Goal: Task Accomplishment & Management: Use online tool/utility

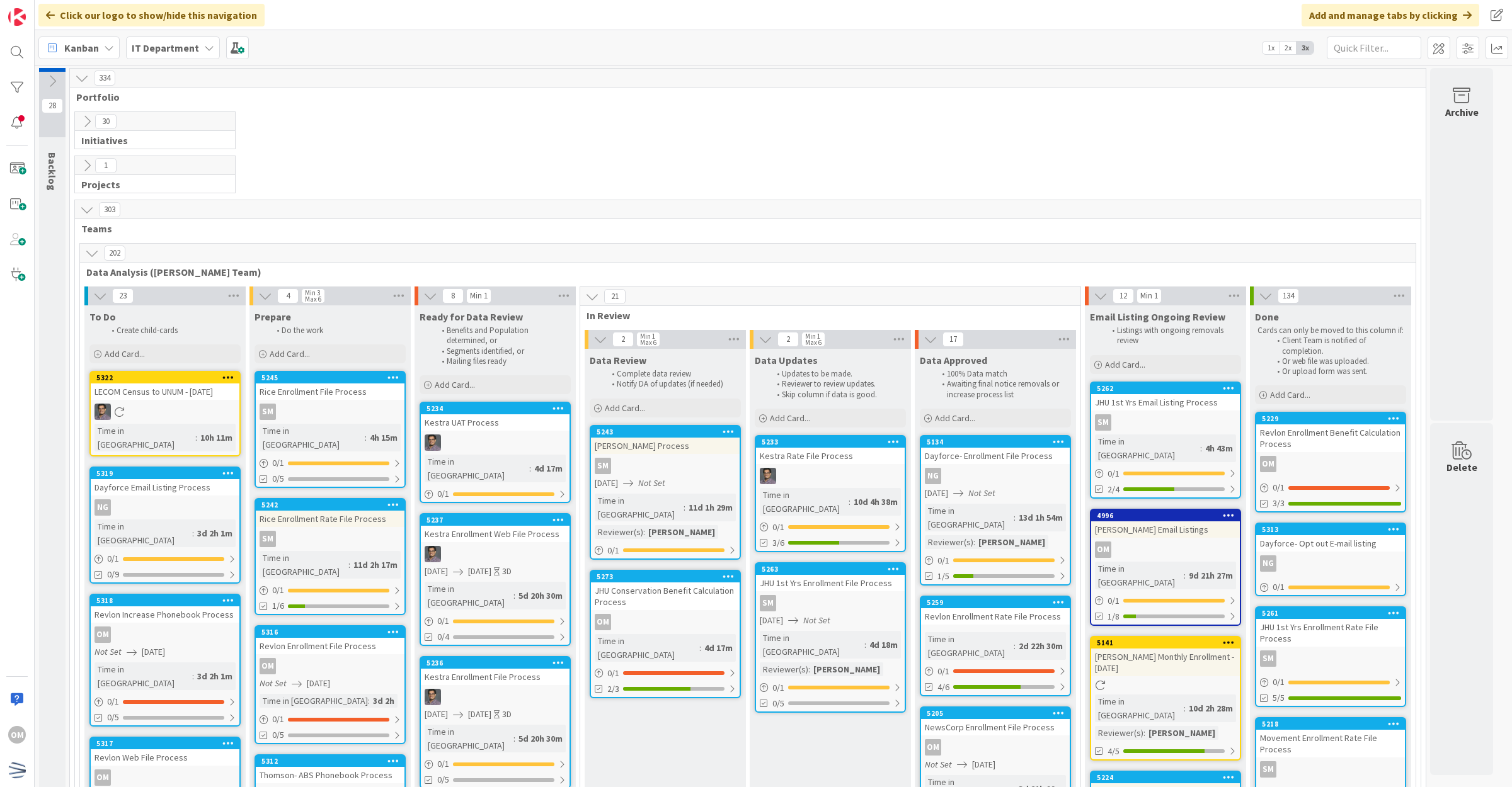
scroll to position [78, 0]
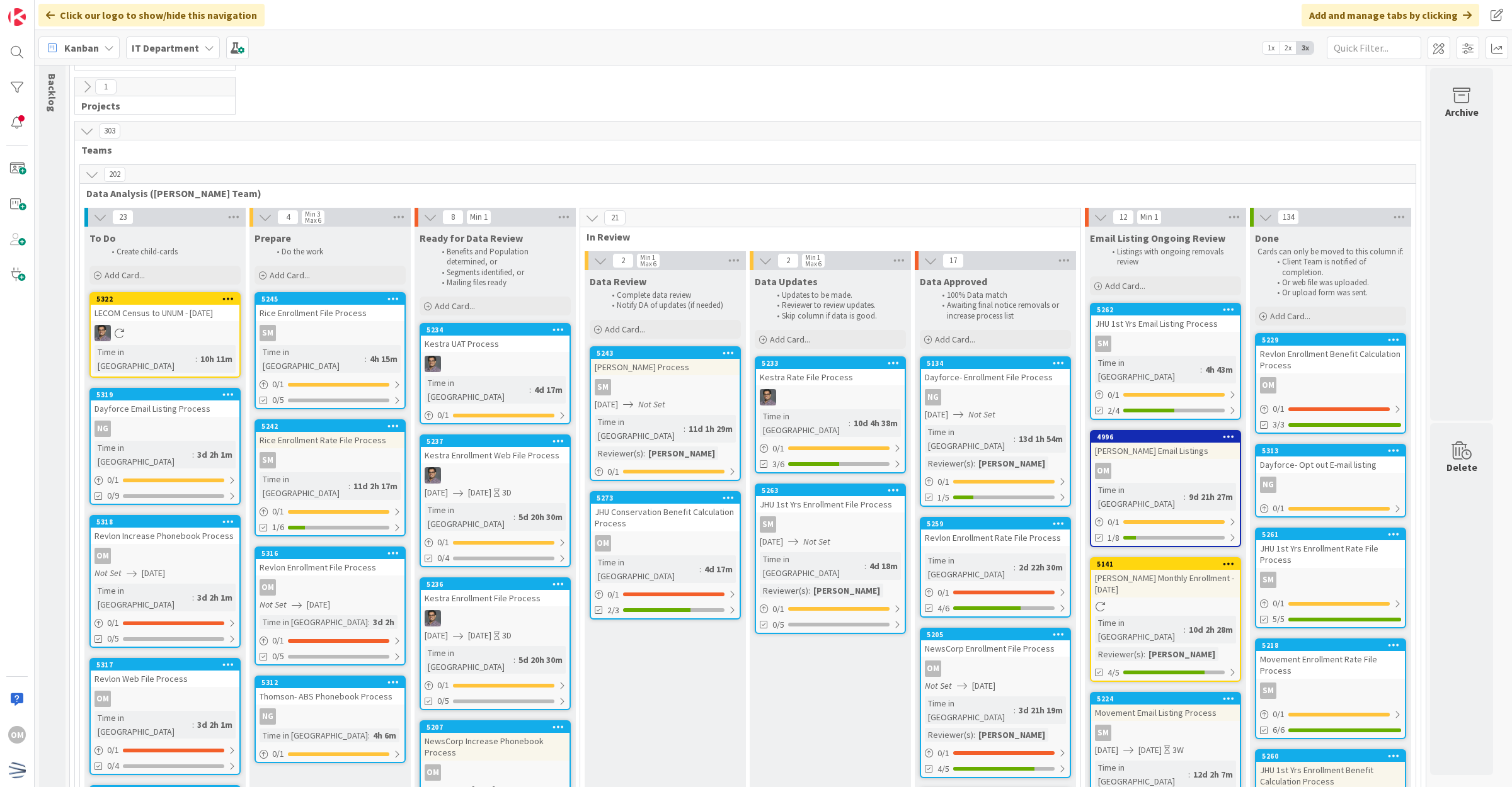
click at [390, 567] on div "5316 Revlon Enrollment File Process OM Not Set [DATE] Time in Column : 3d 2h 0 …" at bounding box center [329, 606] width 151 height 119
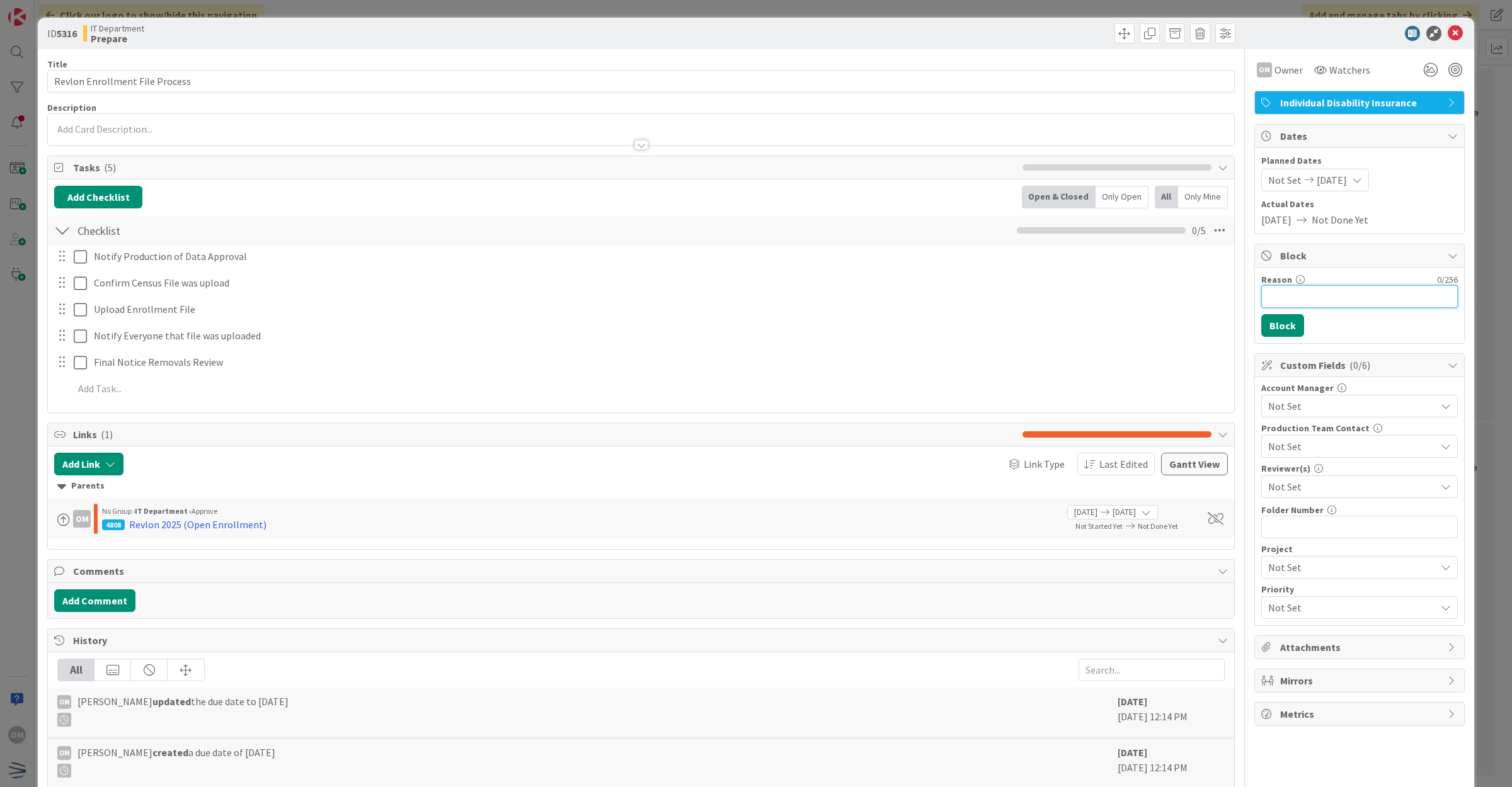
click at [1301, 294] on input "Reason" at bounding box center [1359, 296] width 196 height 23
type input "waiting for LTD elections"
click at [1280, 328] on button "Block" at bounding box center [1282, 325] width 43 height 23
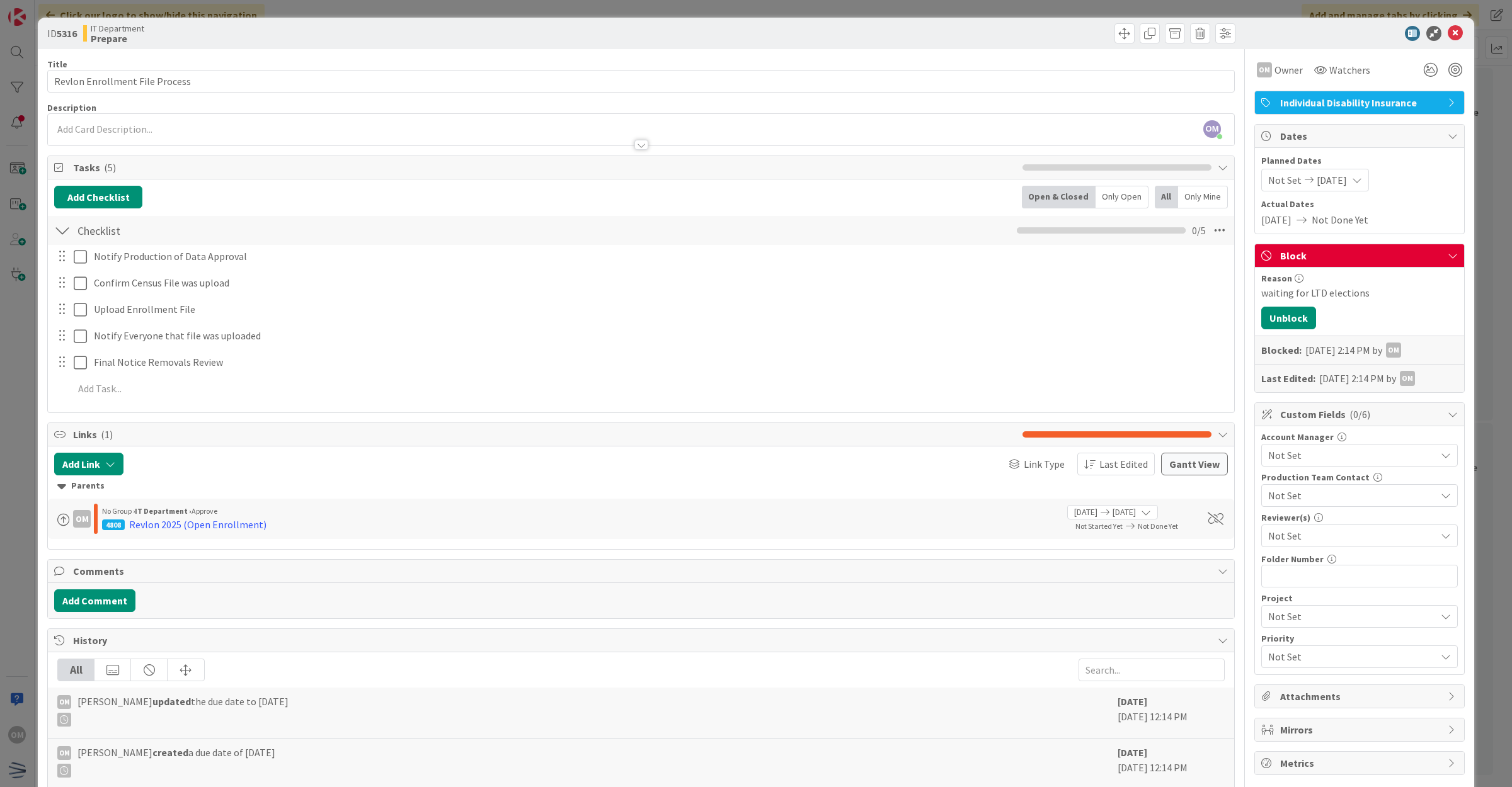
click at [1448, 30] on icon at bounding box center [1455, 33] width 15 height 15
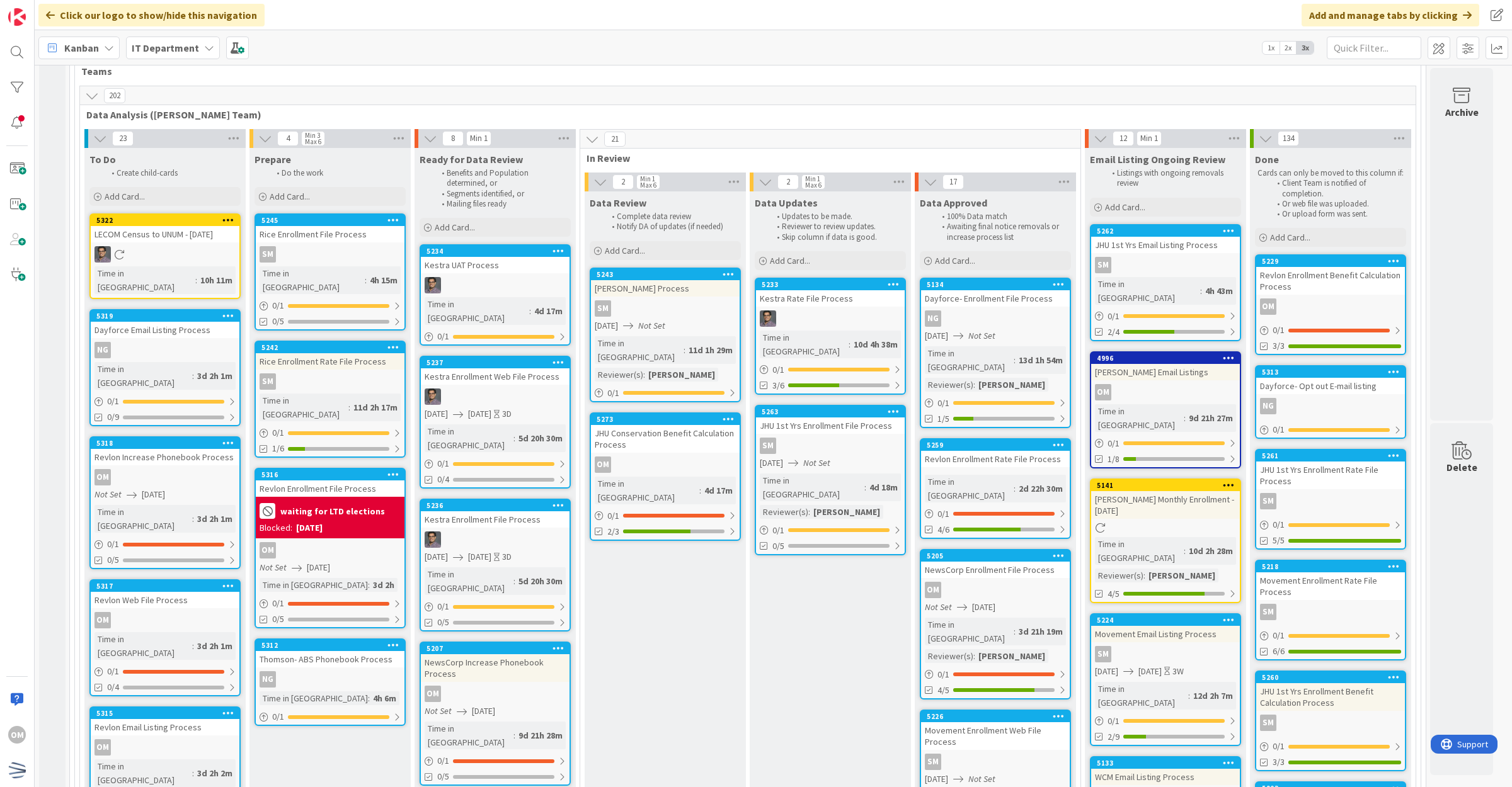
click at [627, 431] on div "JHU Conservation Benefit Calculation Process" at bounding box center [665, 439] width 148 height 28
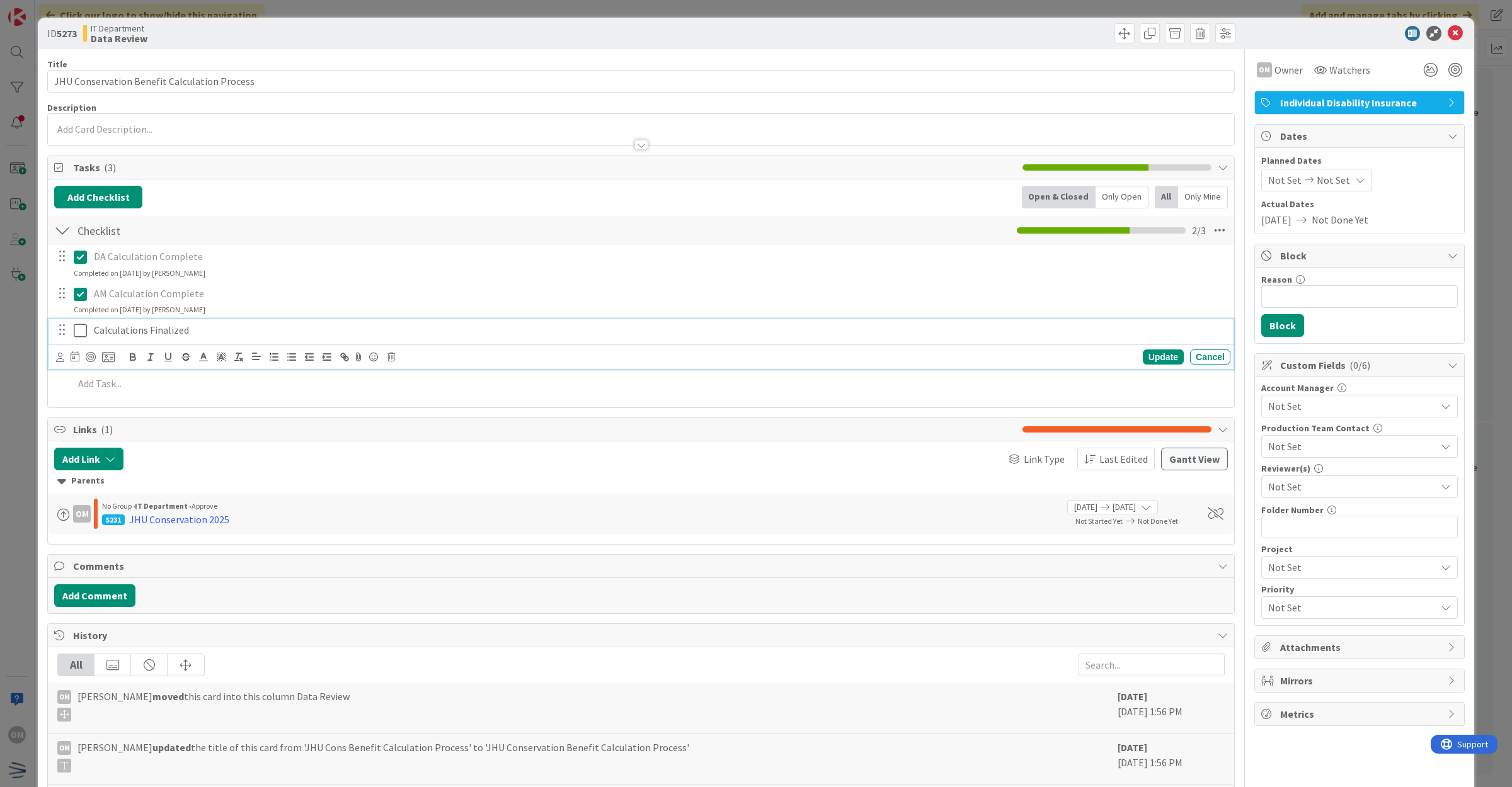
click at [86, 338] on icon at bounding box center [80, 330] width 13 height 15
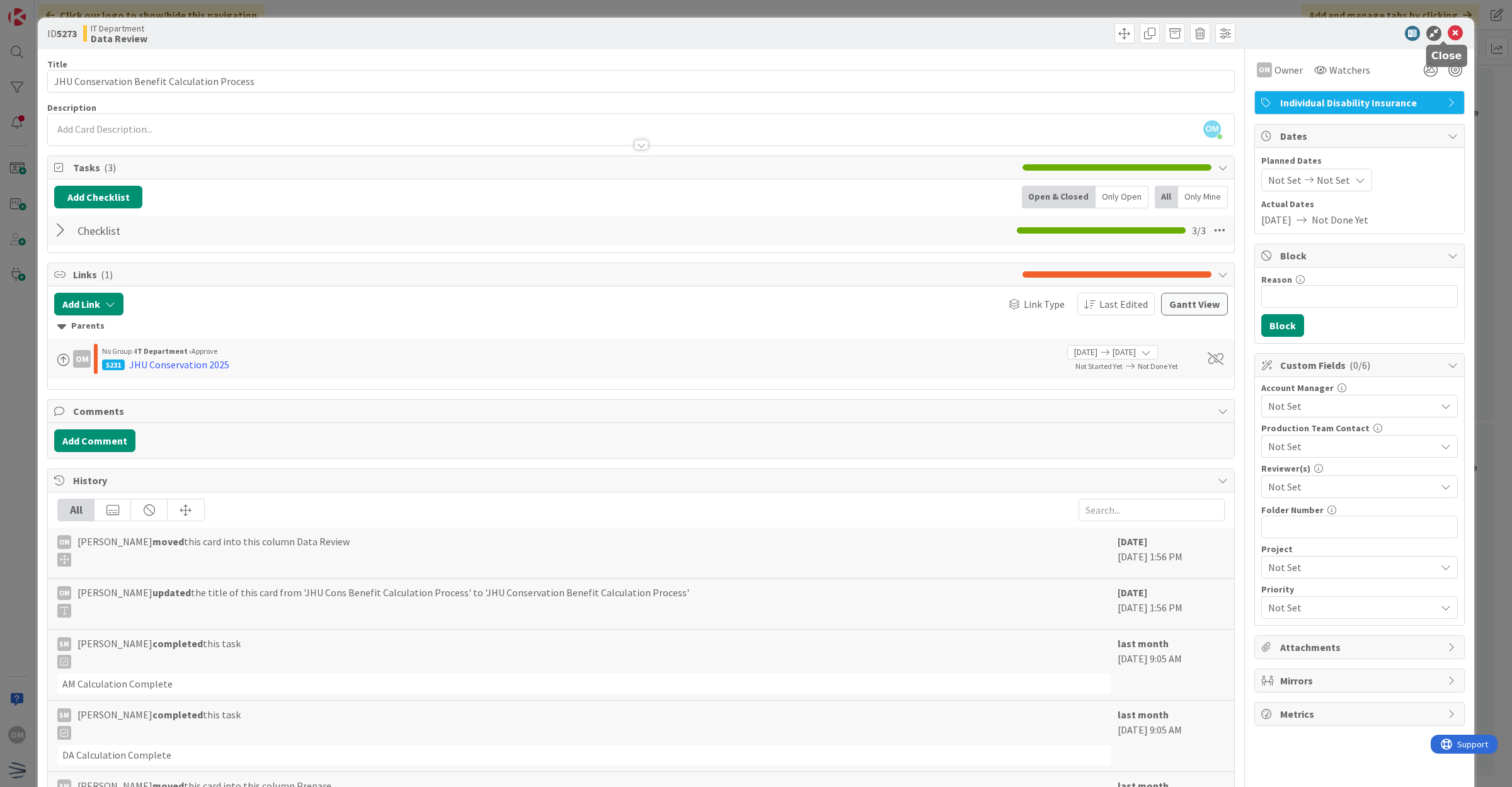
click at [1448, 35] on icon at bounding box center [1455, 33] width 15 height 15
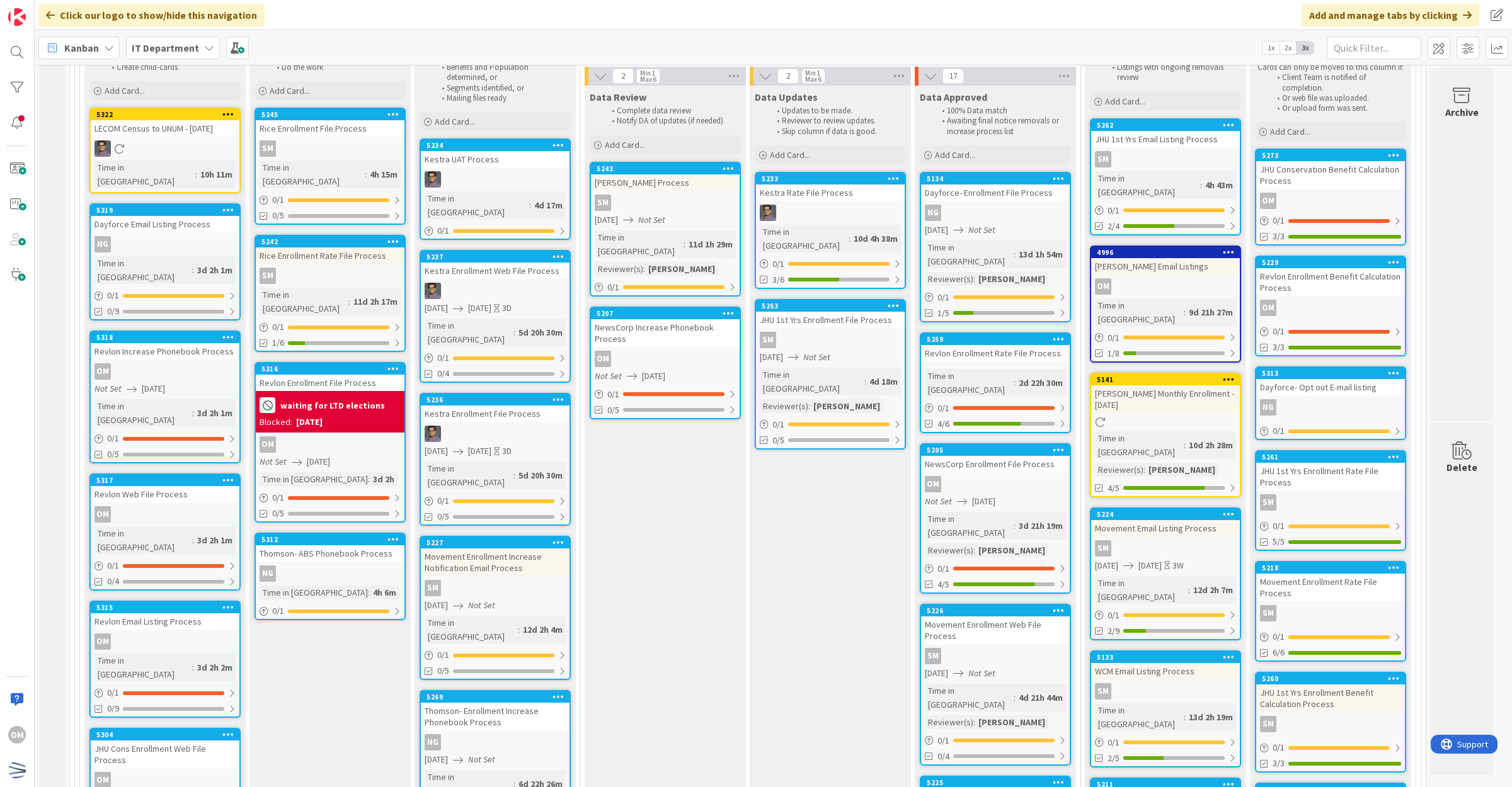
scroll to position [236, 0]
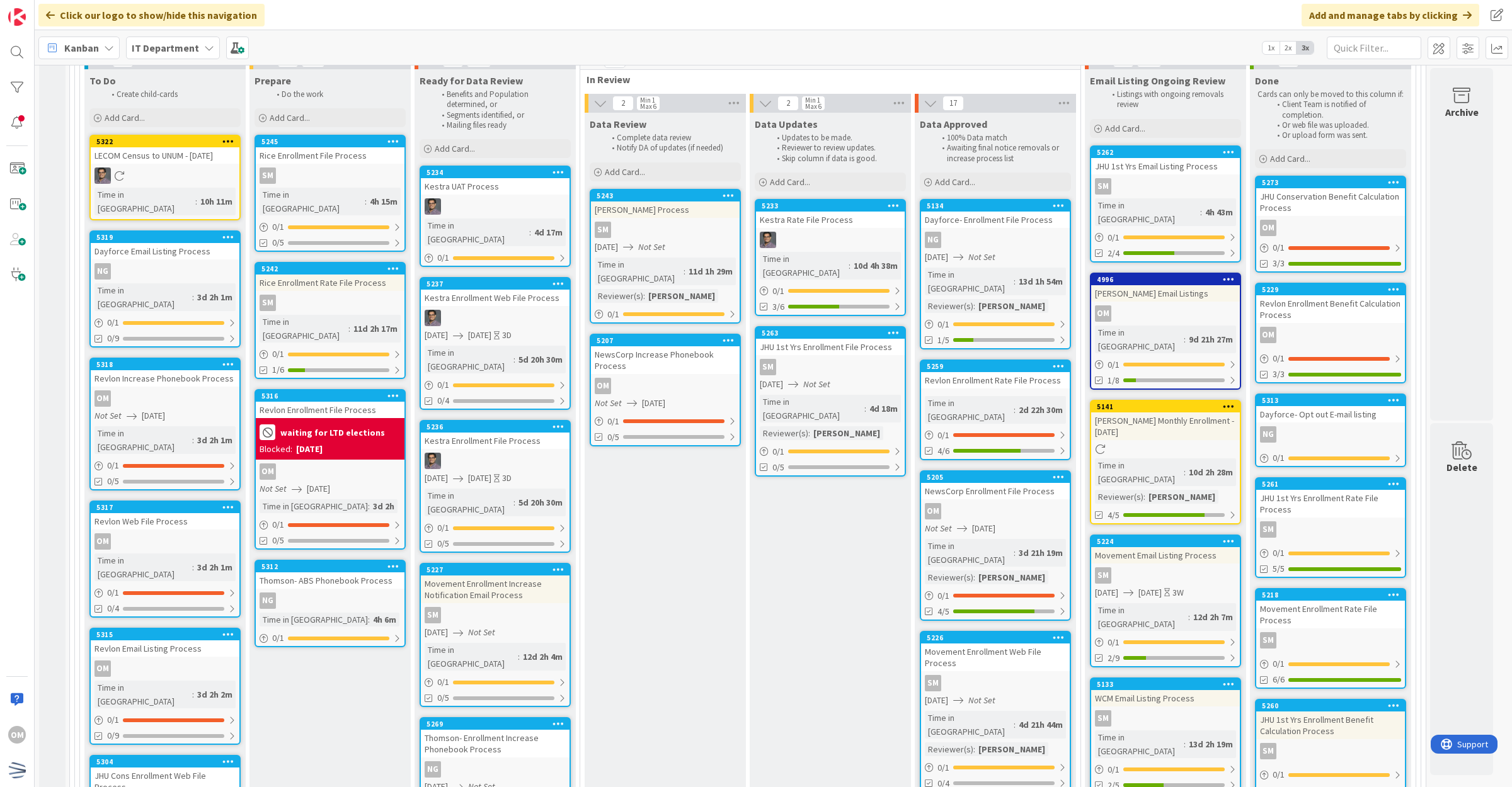
click at [700, 378] on div "OM" at bounding box center [665, 386] width 148 height 16
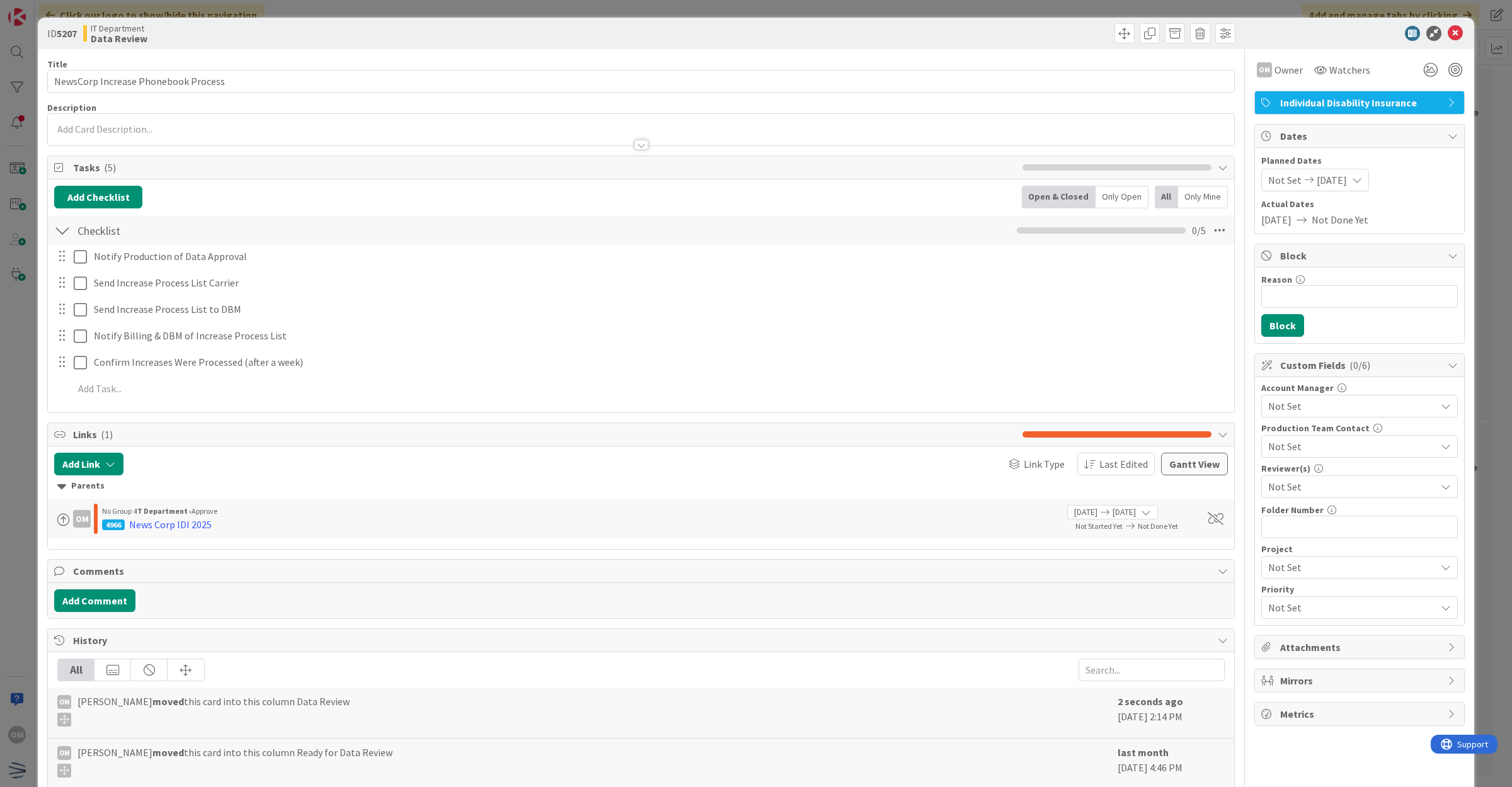
click at [1356, 491] on span "Not Set" at bounding box center [1352, 486] width 167 height 15
click at [1329, 559] on span "[PERSON_NAME]" at bounding box center [1317, 561] width 75 height 19
click at [1448, 26] on icon at bounding box center [1455, 33] width 15 height 15
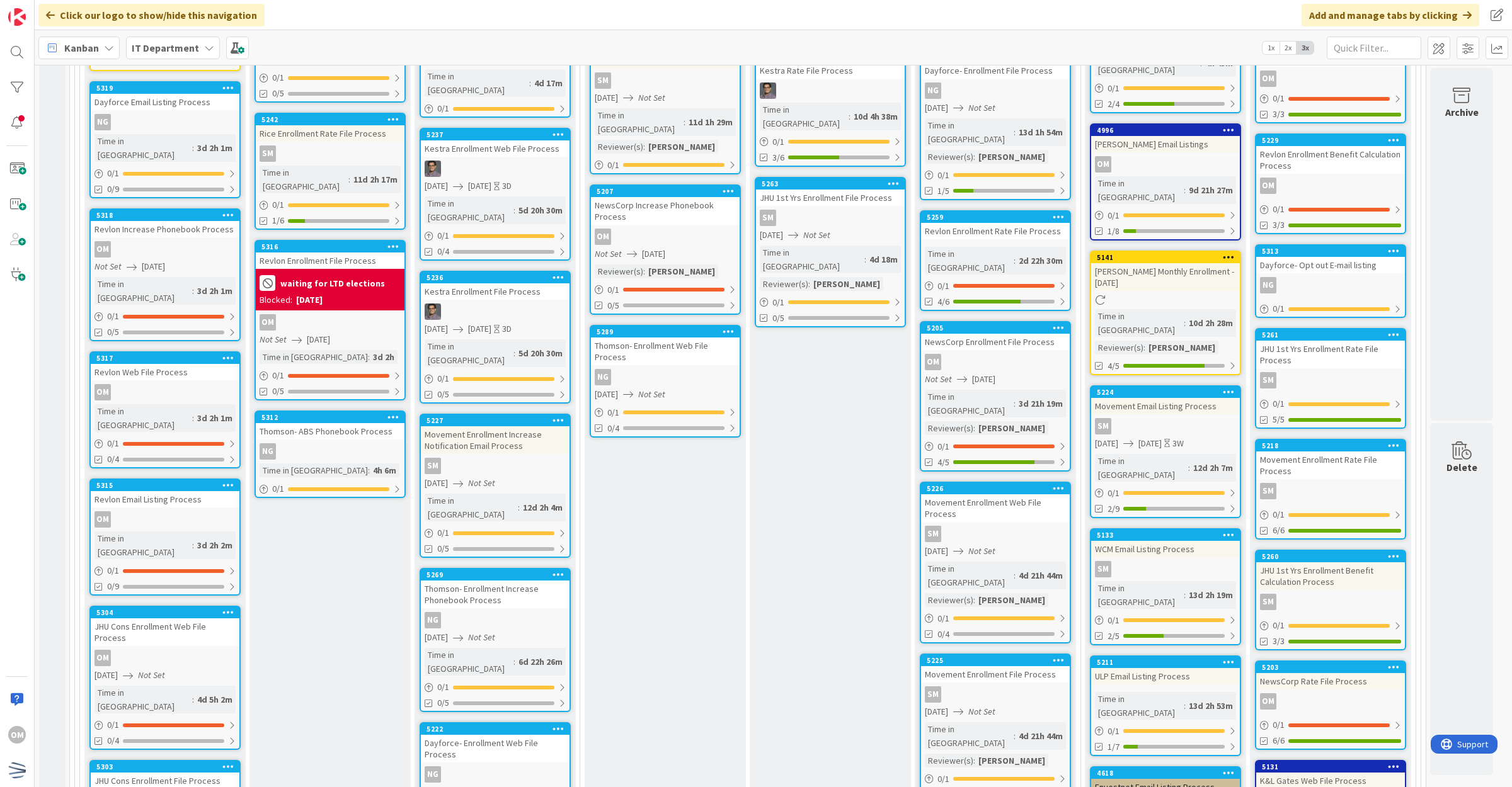
scroll to position [158, 0]
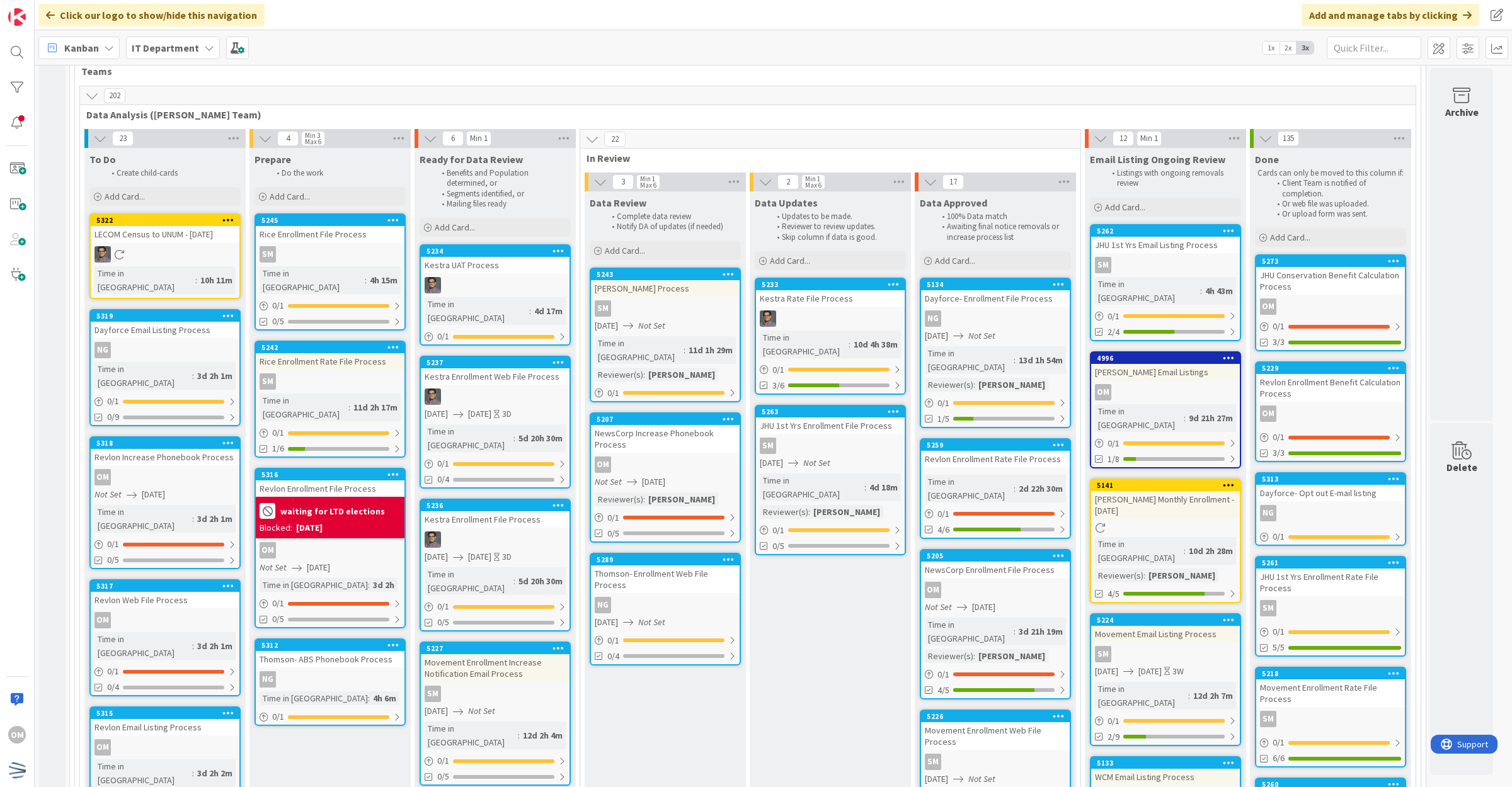
click at [681, 565] on div "Thomson- Enrollment Web File Process" at bounding box center [665, 579] width 148 height 28
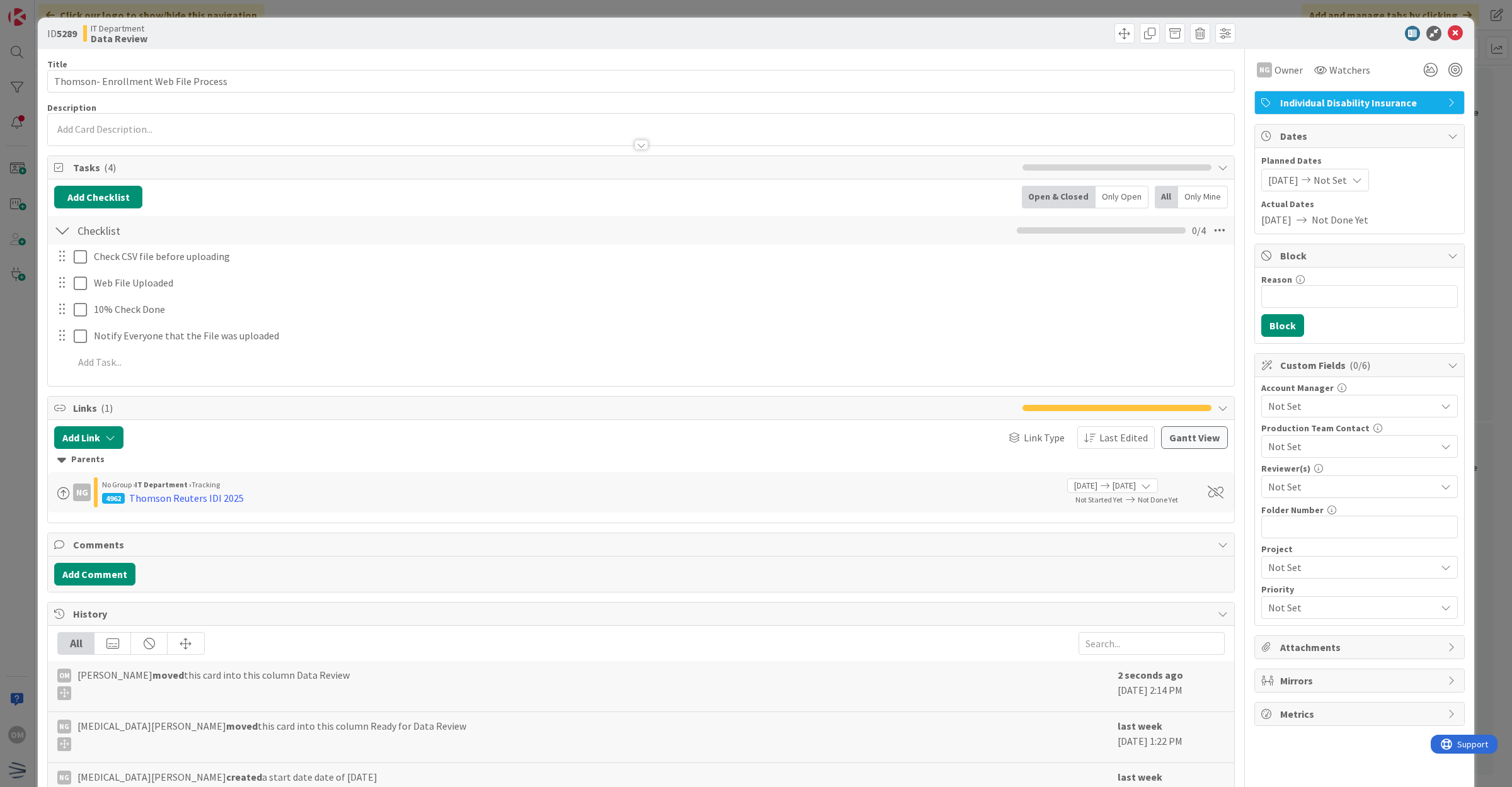
click at [1305, 486] on span "Not Set" at bounding box center [1352, 486] width 167 height 15
click at [1299, 546] on span "[PERSON_NAME]" at bounding box center [1317, 539] width 75 height 19
click at [1434, 36] on div at bounding box center [1353, 33] width 223 height 15
click at [1448, 35] on icon at bounding box center [1455, 33] width 15 height 15
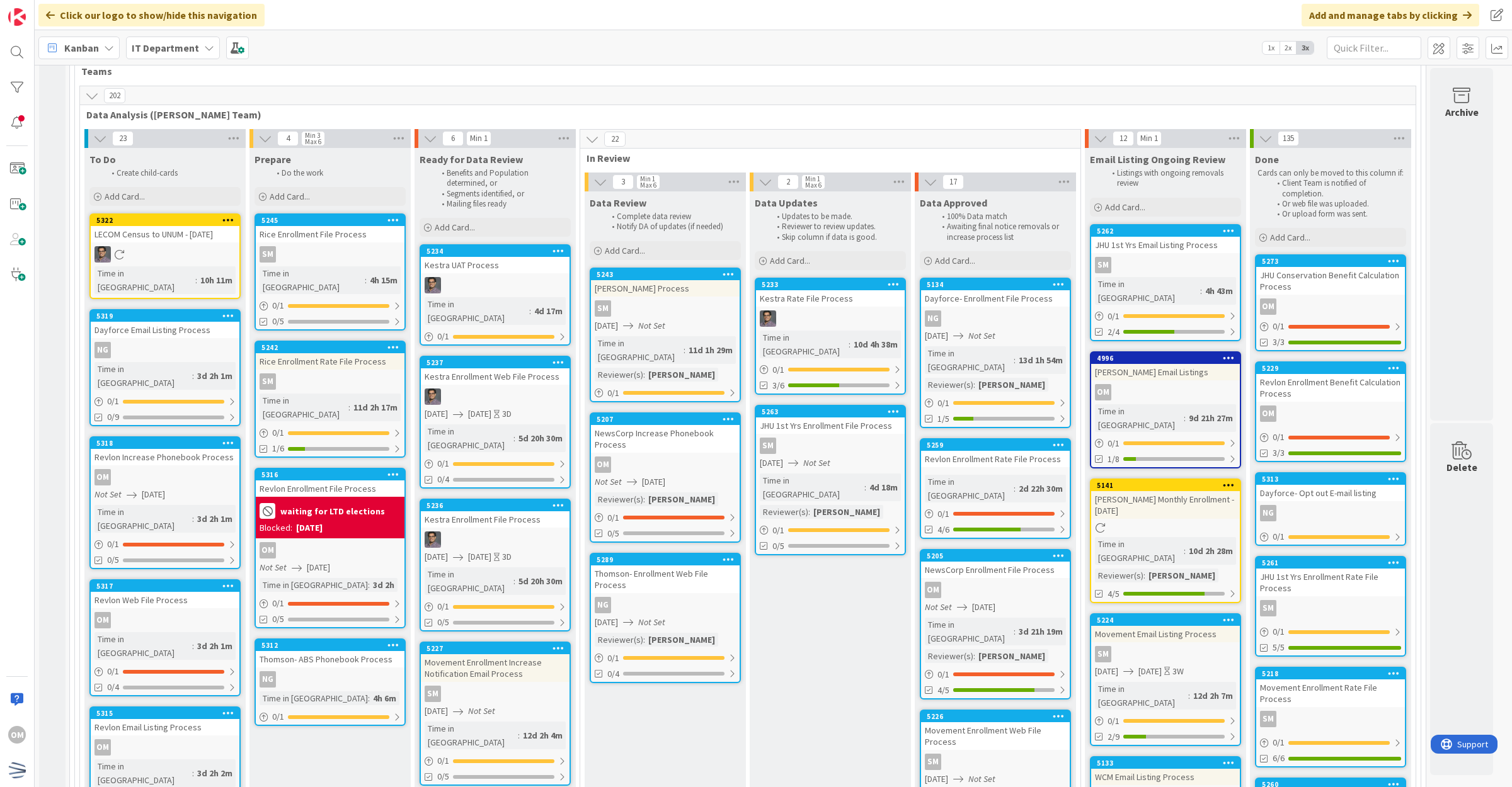
click at [723, 597] on div "NG" at bounding box center [665, 605] width 148 height 16
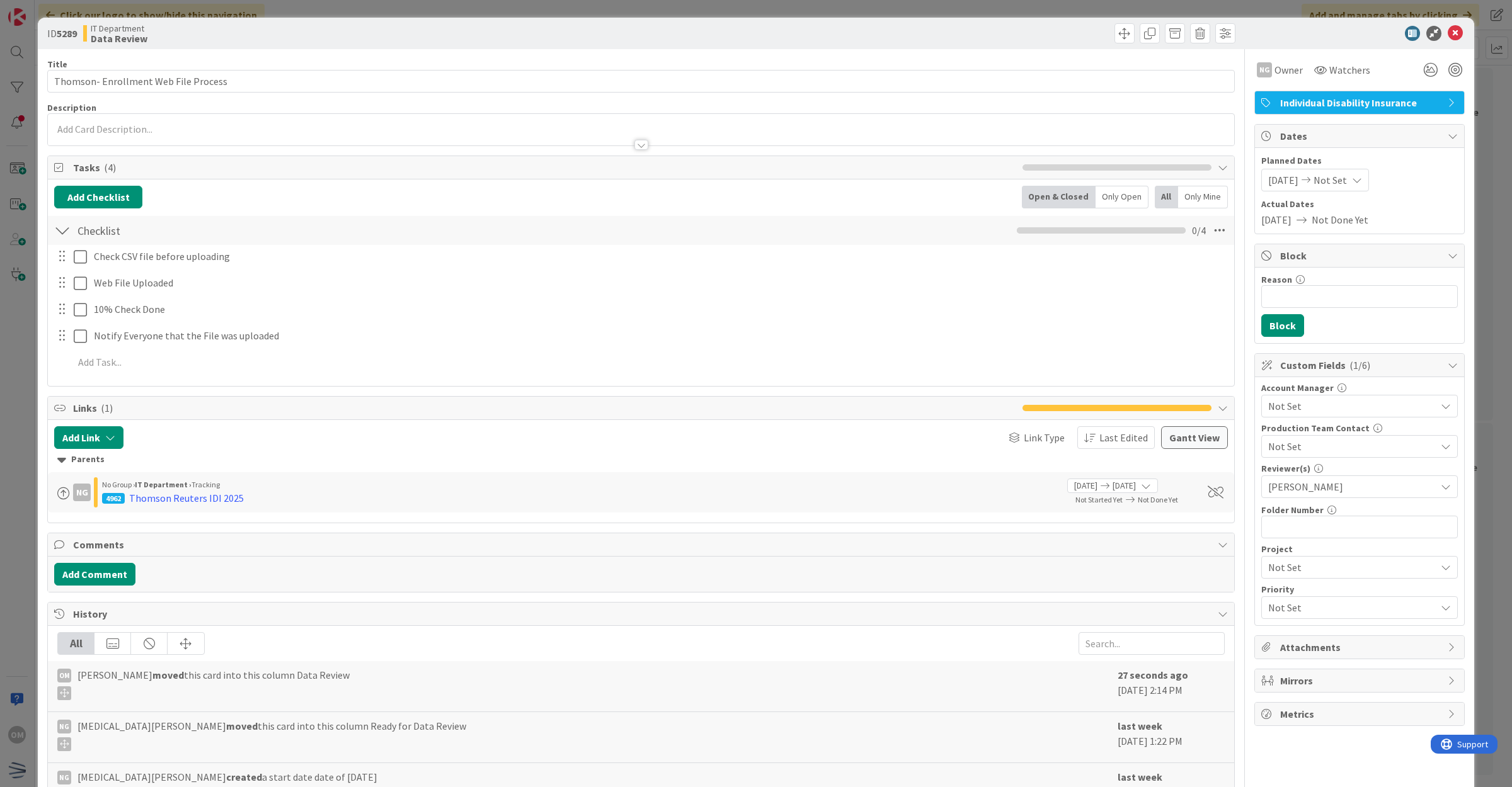
click at [1308, 487] on span "[PERSON_NAME]" at bounding box center [1352, 486] width 167 height 15
click at [1295, 533] on span "[PERSON_NAME]" at bounding box center [1317, 539] width 75 height 19
click at [1448, 27] on icon at bounding box center [1455, 33] width 15 height 15
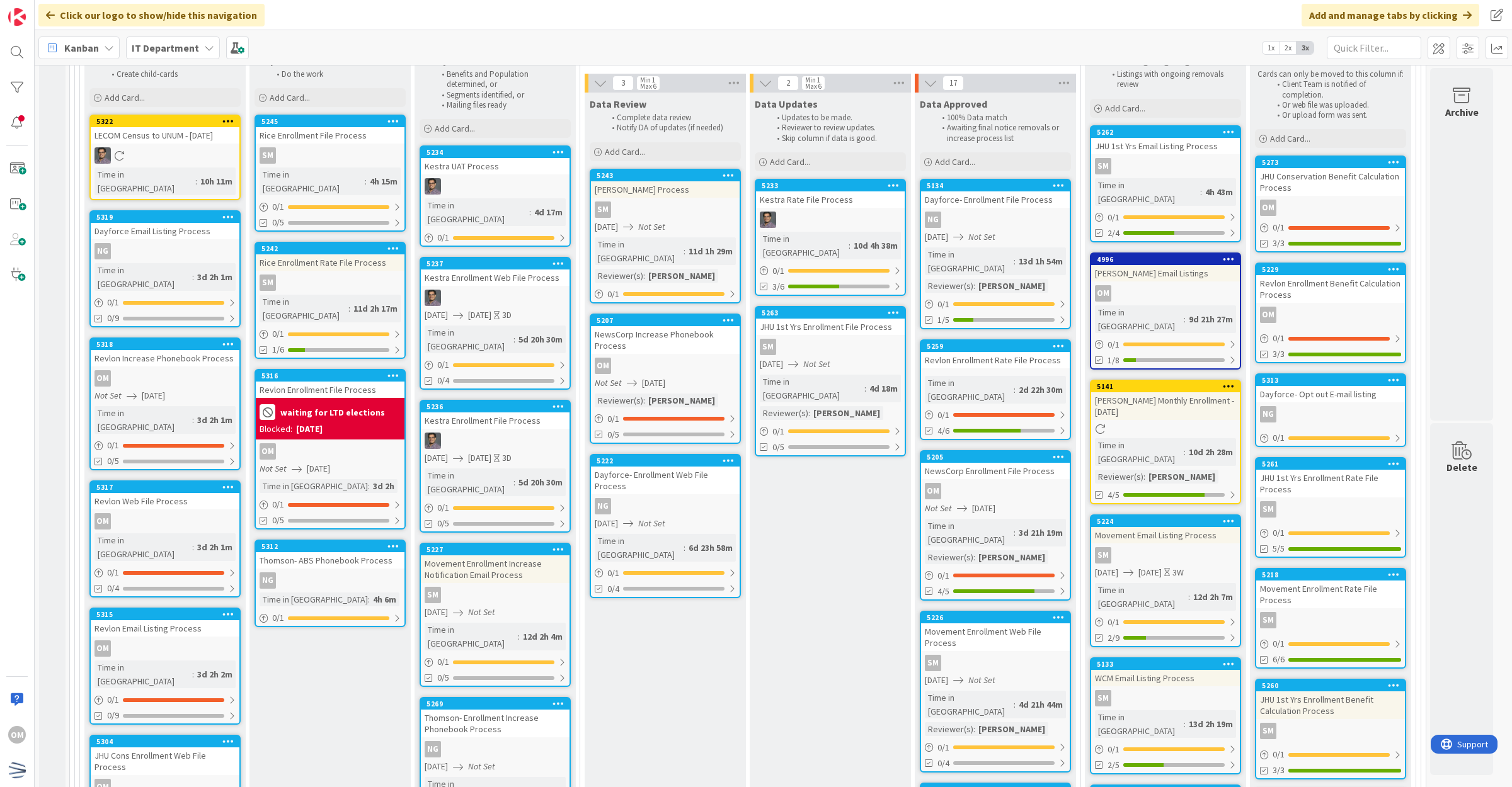
click at [707, 517] on div "10/14/2025 Not Set" at bounding box center [667, 524] width 145 height 13
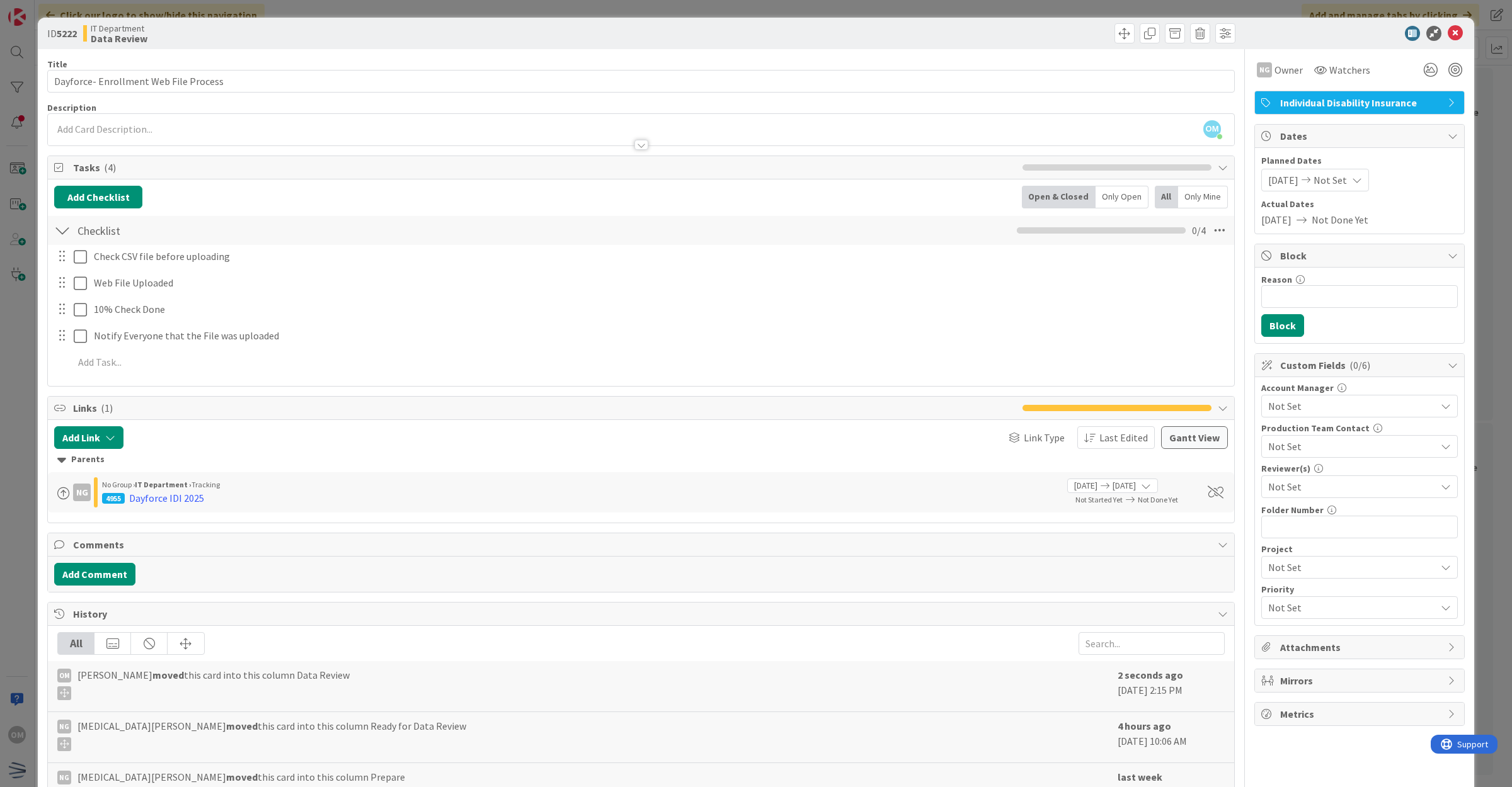
click at [1302, 486] on span "Not Set" at bounding box center [1352, 486] width 167 height 15
click at [1303, 534] on span "[PERSON_NAME]" at bounding box center [1317, 539] width 75 height 19
click at [1448, 32] on icon at bounding box center [1455, 33] width 15 height 15
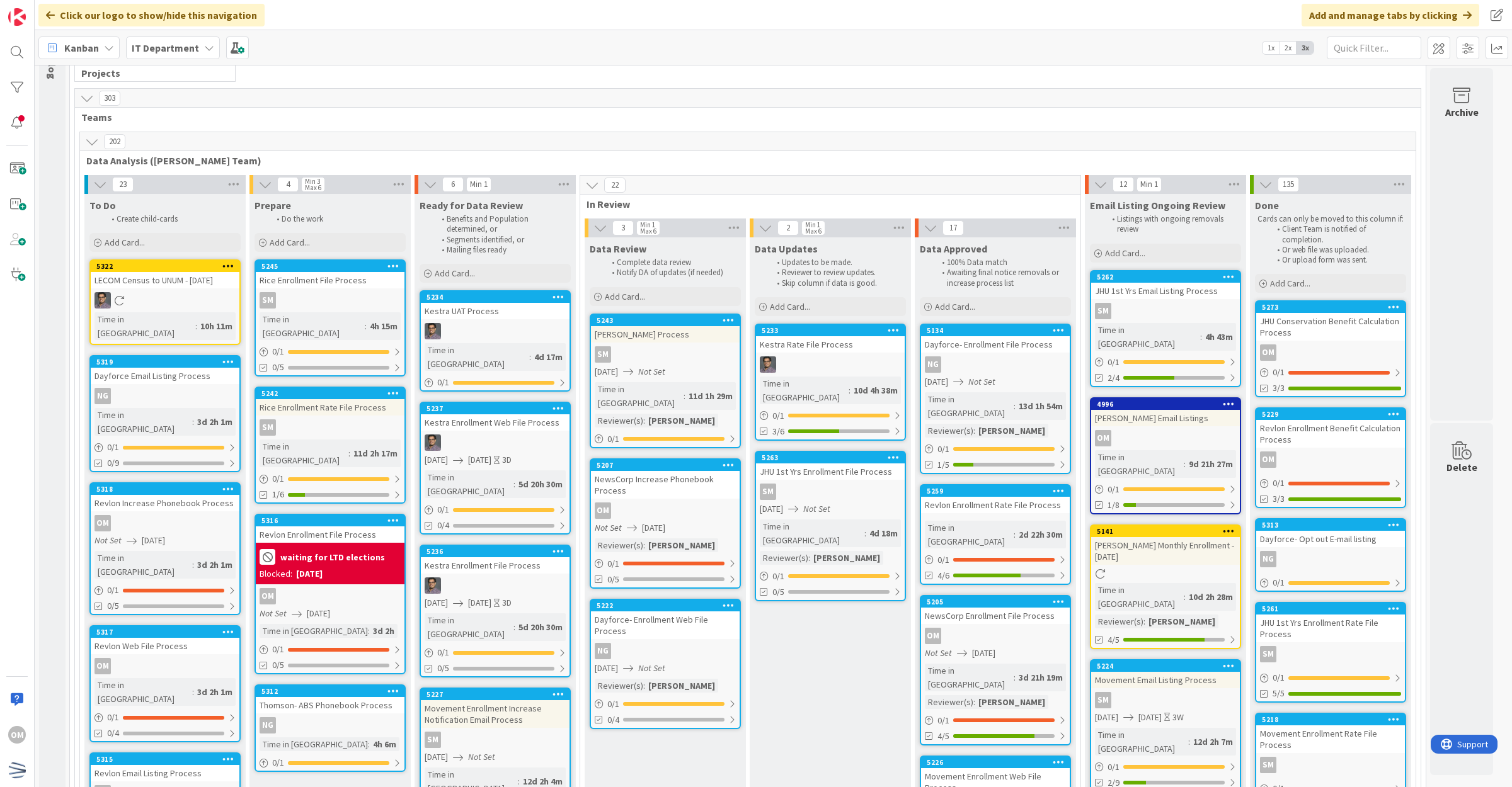
scroll to position [99, 0]
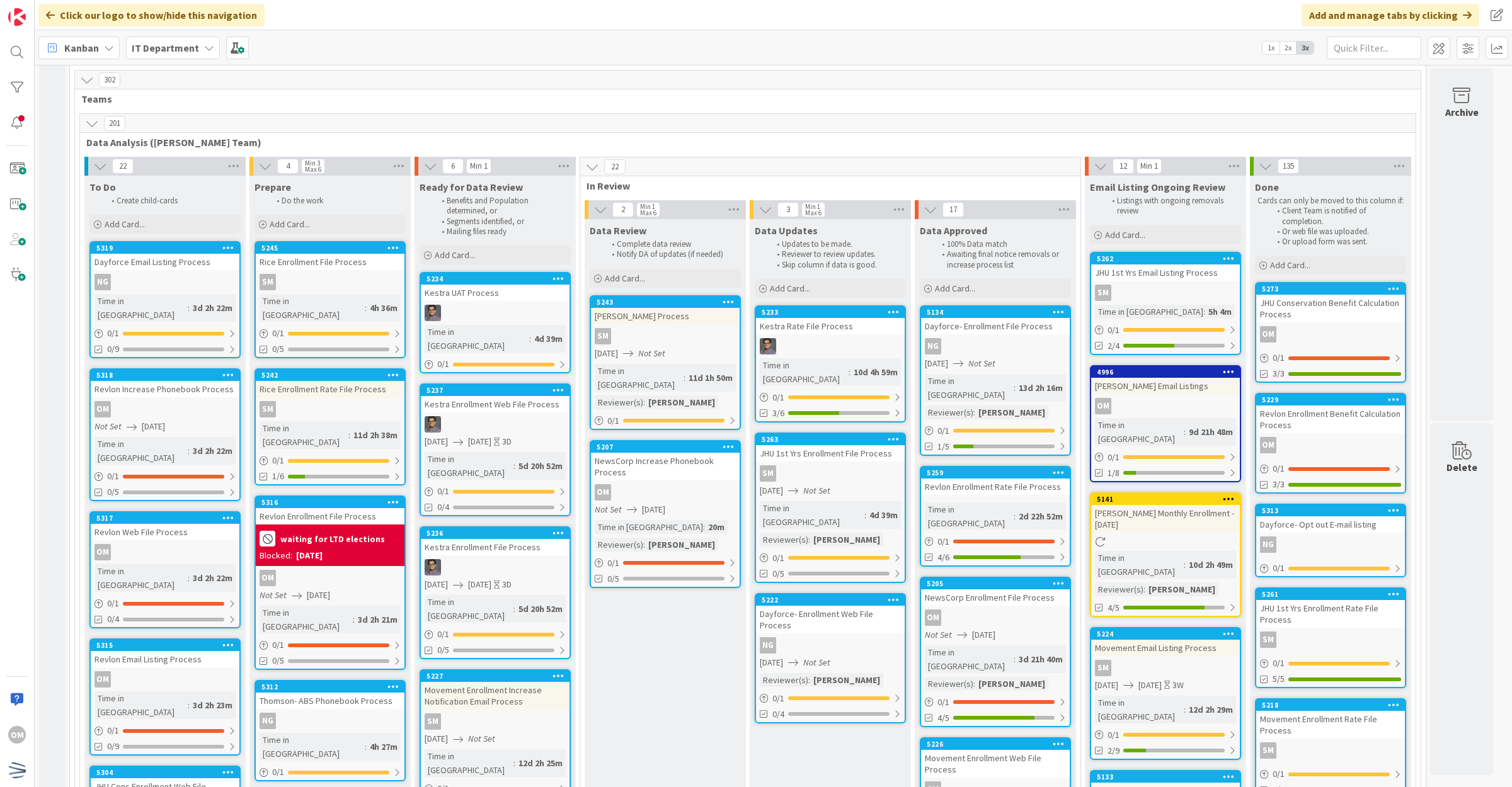
scroll to position [158, 0]
